Goal: Task Accomplishment & Management: Use online tool/utility

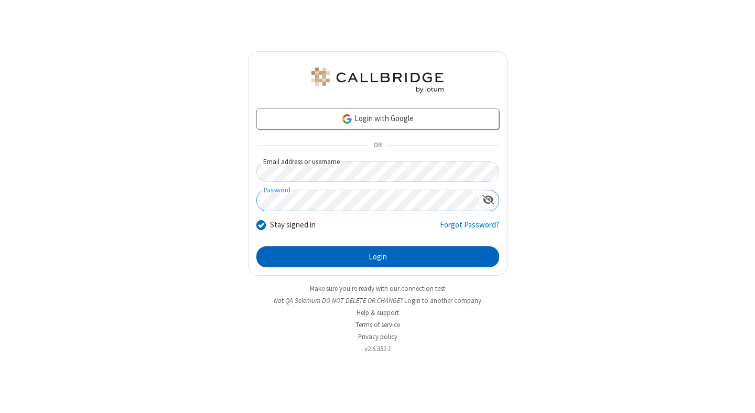
click at [378, 257] on button "Login" at bounding box center [378, 257] width 243 height 21
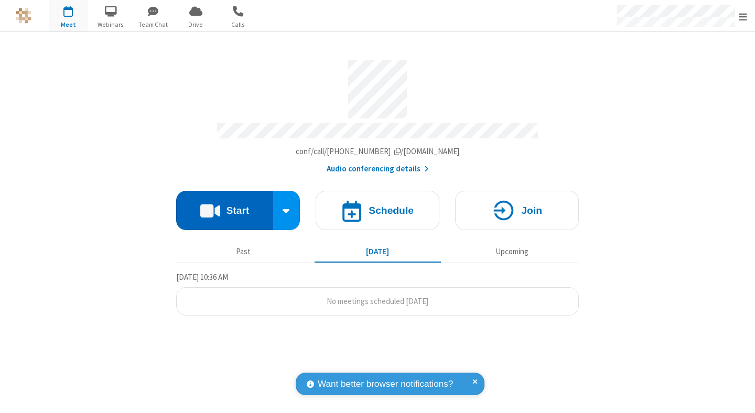
click at [225, 206] on button "Start" at bounding box center [224, 210] width 97 height 39
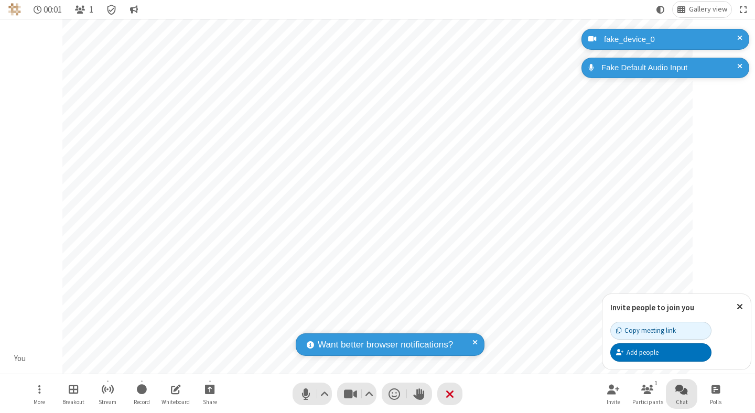
click at [682, 389] on span "Open chat" at bounding box center [682, 389] width 13 height 13
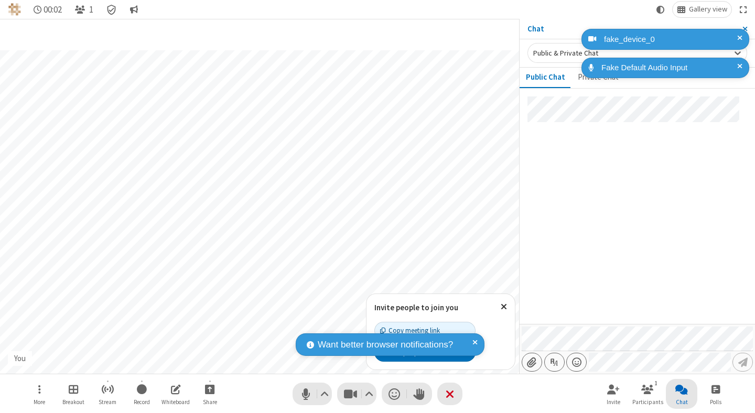
type input "C:\fakepath\doc_test.docx"
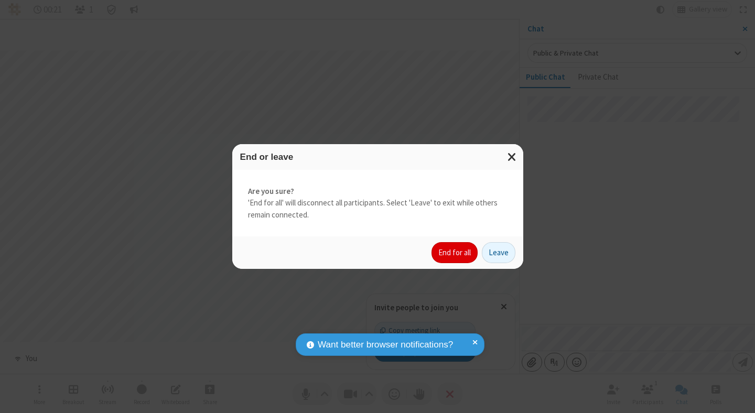
click at [455, 253] on button "End for all" at bounding box center [455, 252] width 46 height 21
